Goal: Task Accomplishment & Management: Manage account settings

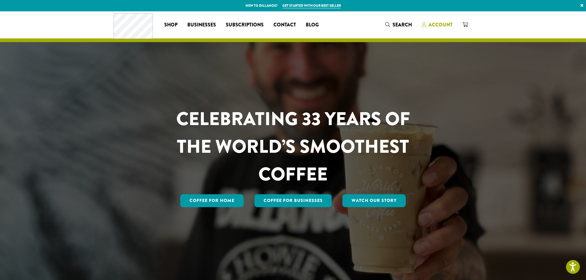
click at [431, 23] on span "Account" at bounding box center [441, 24] width 24 height 7
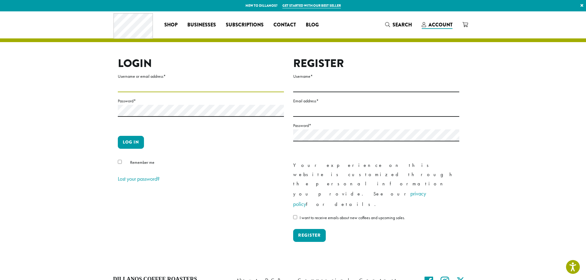
type input "**********"
click at [210, 87] on input "**********" at bounding box center [201, 86] width 166 height 12
click at [216, 81] on input "**********" at bounding box center [201, 86] width 166 height 12
